Goal: Information Seeking & Learning: Learn about a topic

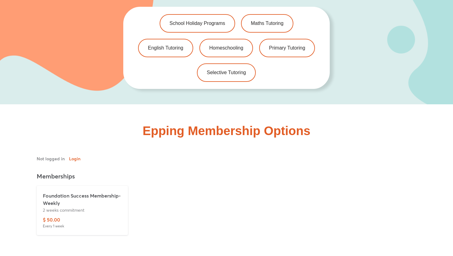
scroll to position [1308, 0]
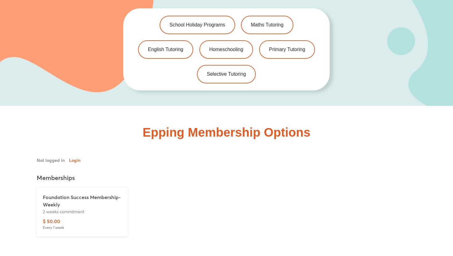
click at [54, 208] on p "2 weeks commitment" at bounding box center [82, 211] width 79 height 6
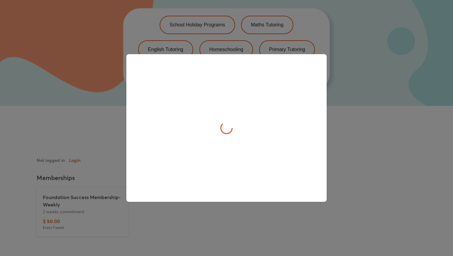
click at [90, 123] on div at bounding box center [226, 128] width 453 height 256
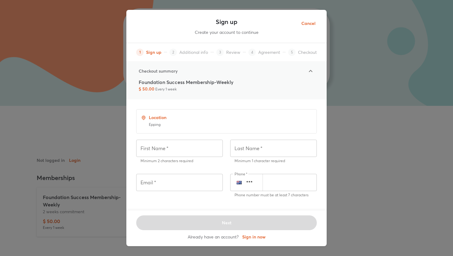
click at [90, 123] on div "Sign up Create your account to continue 1 Sign up 2 Additional info 3 Review 4 …" at bounding box center [226, 128] width 453 height 256
click at [310, 28] on button "Cancel" at bounding box center [308, 23] width 24 height 15
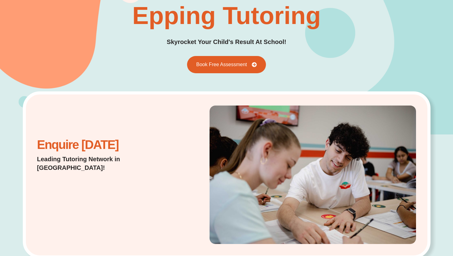
scroll to position [0, 0]
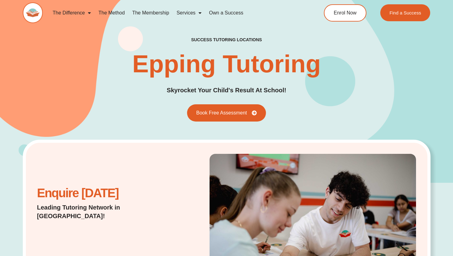
drag, startPoint x: 310, startPoint y: 28, endPoint x: 314, endPoint y: 27, distance: 4.4
click at [314, 27] on div "The Difference Personalised Program Inspirational Tutors Motivational Learning …" at bounding box center [226, 15] width 407 height 31
click at [89, 16] on span "Menu" at bounding box center [88, 12] width 6 height 11
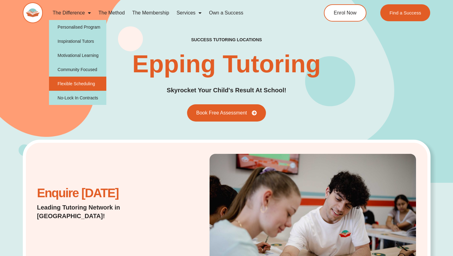
click at [80, 79] on link "Flexible Scheduling" at bounding box center [78, 84] width 58 height 14
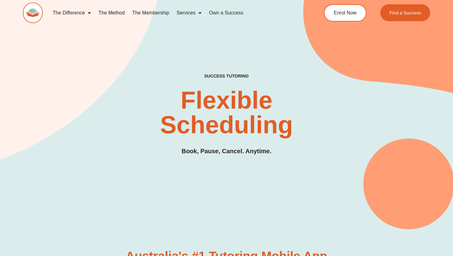
click at [192, 12] on link "Services" at bounding box center [189, 13] width 32 height 14
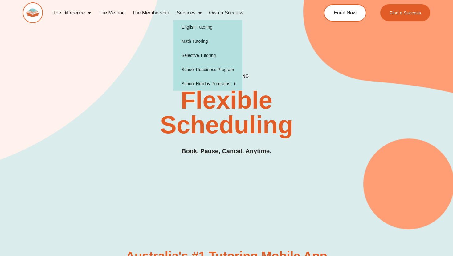
click at [146, 15] on link "The Membership" at bounding box center [150, 13] width 44 height 14
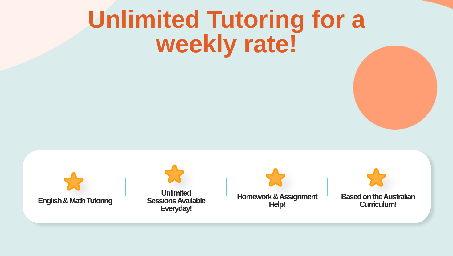
scroll to position [179, 0]
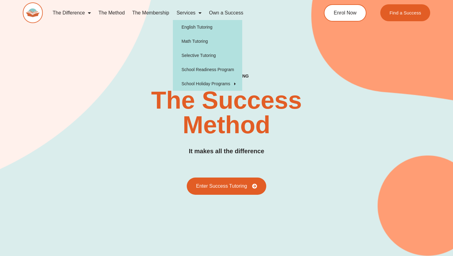
click at [188, 14] on link "Services" at bounding box center [189, 13] width 32 height 14
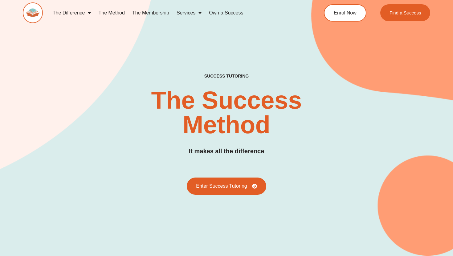
click at [188, 14] on link "Services" at bounding box center [189, 13] width 32 height 14
